Goal: Transaction & Acquisition: Purchase product/service

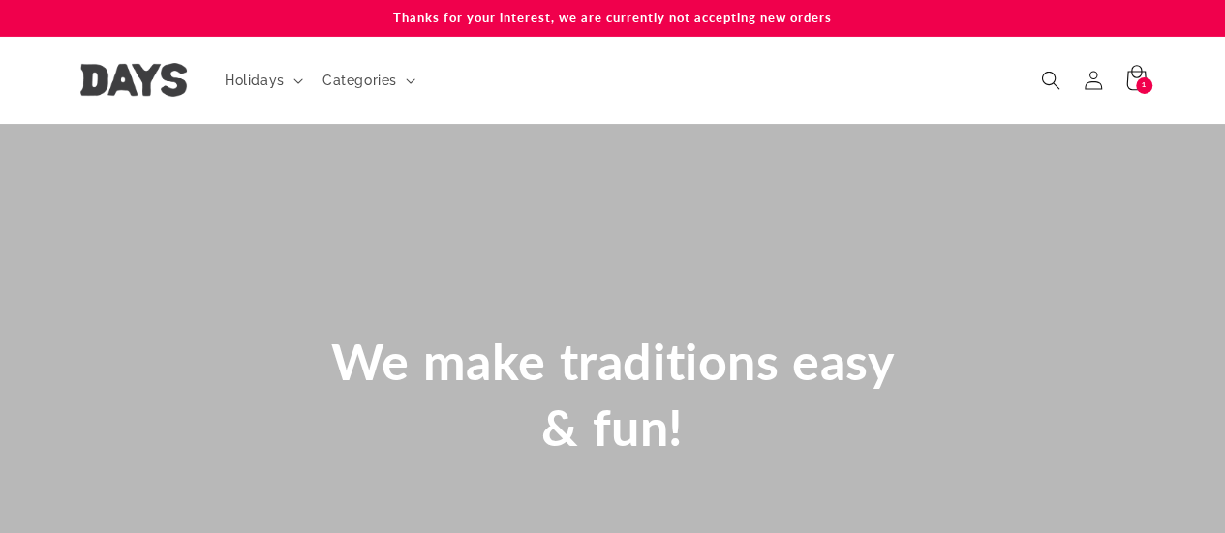
click at [1146, 83] on div "1 1 item" at bounding box center [1144, 85] width 16 height 16
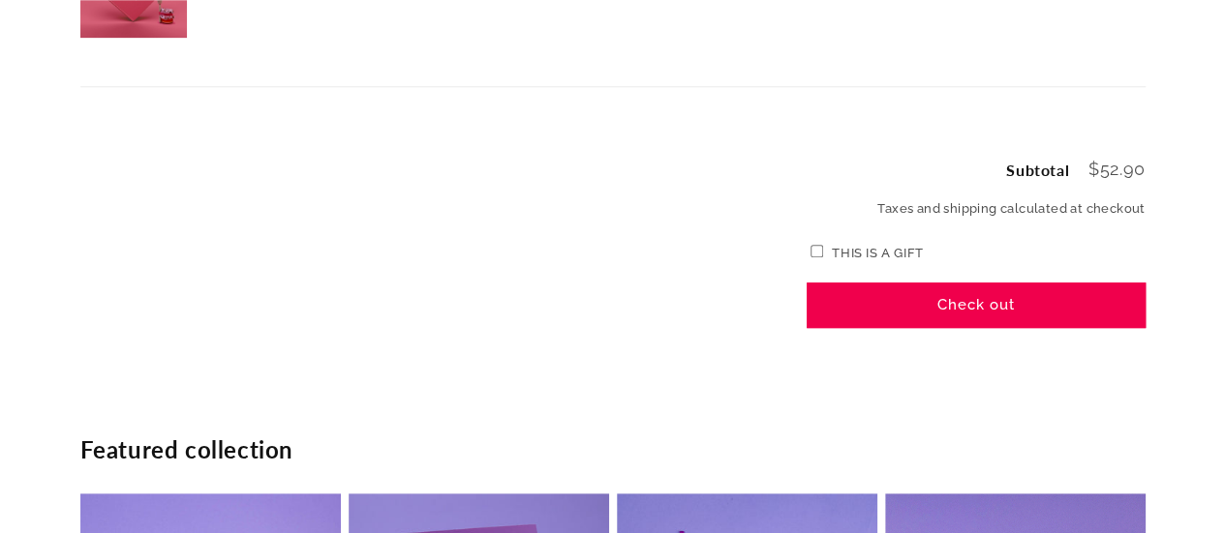
scroll to position [426, 0]
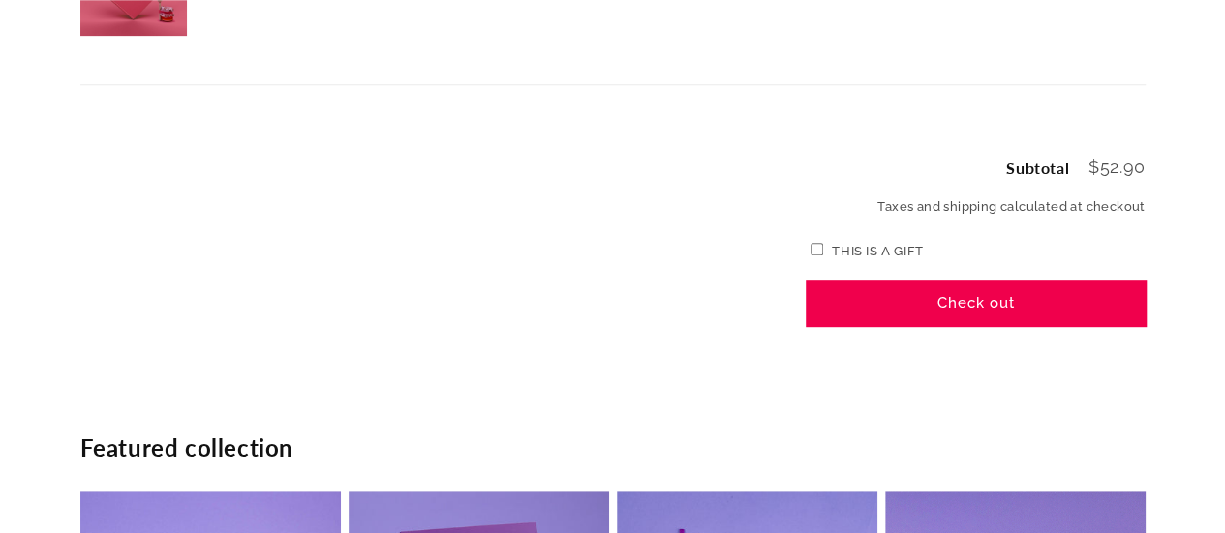
click at [1038, 297] on button "Check out" at bounding box center [975, 304] width 339 height 46
